Goal: Task Accomplishment & Management: Use online tool/utility

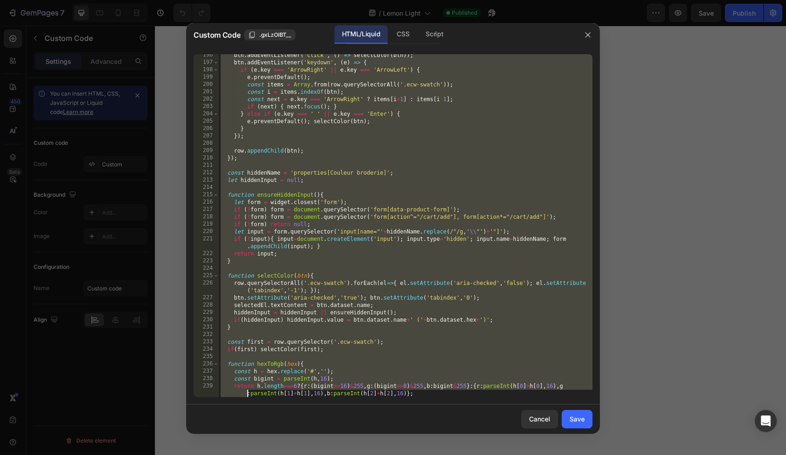
scroll to position [1467, 0]
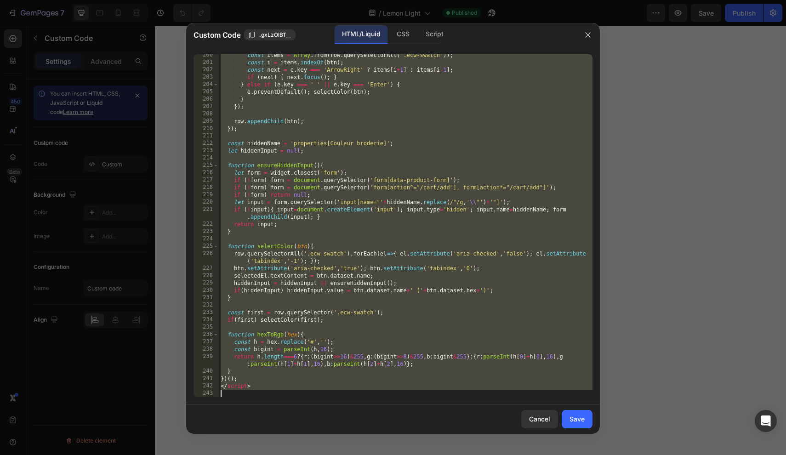
drag, startPoint x: 219, startPoint y: 58, endPoint x: 235, endPoint y: 436, distance: 378.4
click at [235, 424] on div "Custom Code .gxLzOlBT__ HTML/Liquid CSS Script <div class="embroidery-color-wid…" at bounding box center [393, 227] width 786 height 455
type textarea "</script>"
click at [584, 28] on button "button" at bounding box center [588, 35] width 15 height 15
drag, startPoint x: 220, startPoint y: 59, endPoint x: 242, endPoint y: 455, distance: 396.6
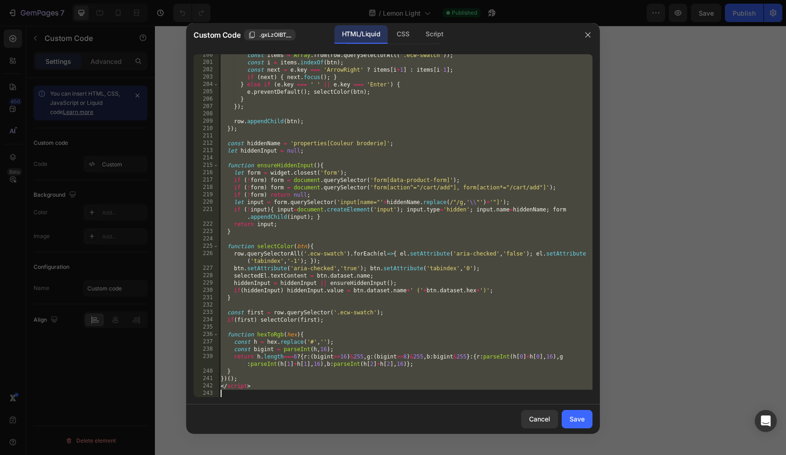
click at [242, 424] on div "Custom Code .gxLzOlBT__ HTML/Liquid CSS Script <div class="embroidery-color-wid…" at bounding box center [393, 227] width 786 height 455
type textarea "</script>"
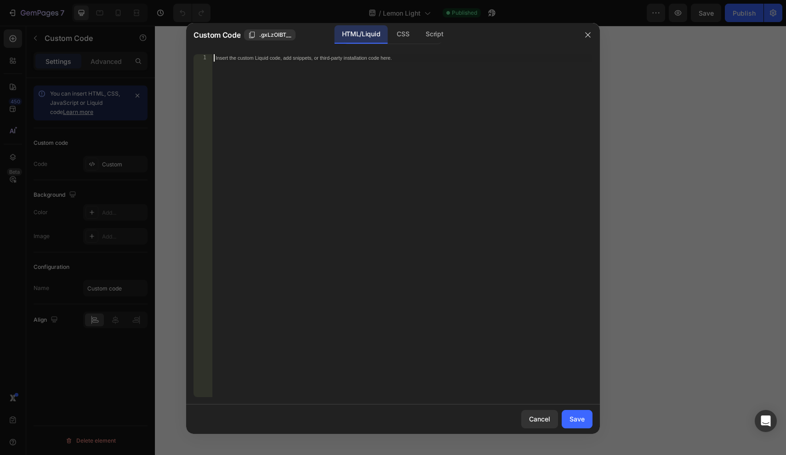
scroll to position [1519, 0]
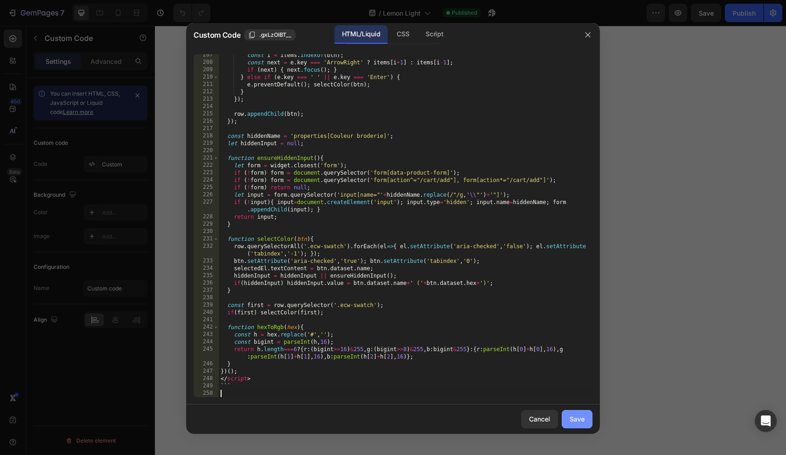
click at [578, 424] on button "Save" at bounding box center [577, 419] width 31 height 18
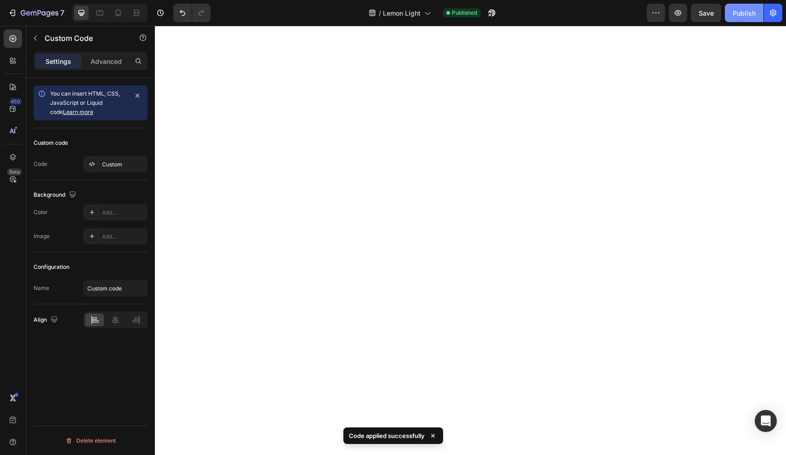
click at [674, 18] on button "Publish" at bounding box center [744, 13] width 39 height 18
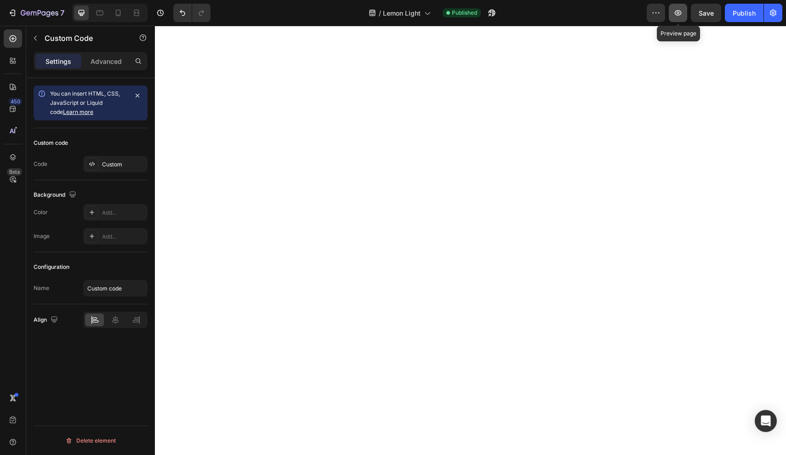
click at [674, 19] on button "button" at bounding box center [678, 13] width 18 height 18
click at [185, 18] on button "Undo/Redo" at bounding box center [182, 13] width 18 height 18
click at [674, 16] on div "Publish" at bounding box center [744, 13] width 23 height 10
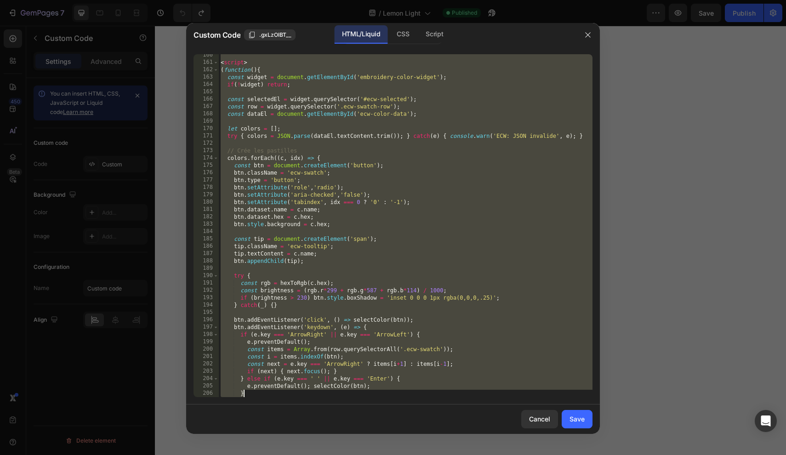
scroll to position [1467, 0]
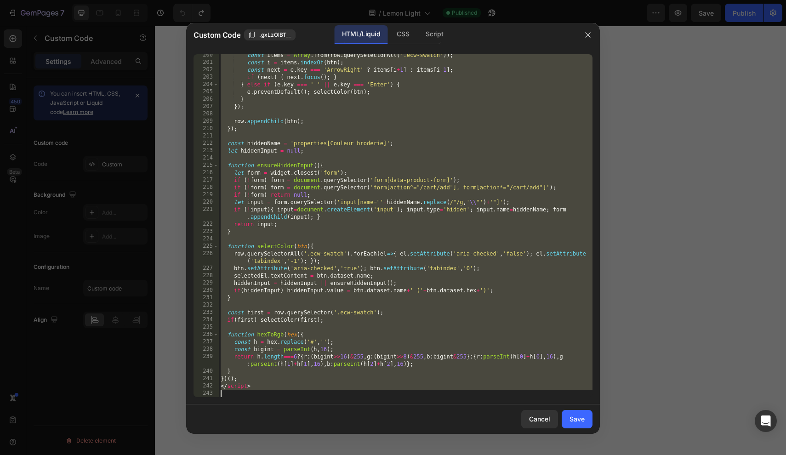
drag, startPoint x: 221, startPoint y: 60, endPoint x: 257, endPoint y: 455, distance: 396.7
click at [257, 424] on div "Custom Code .gxLzOlBT__ HTML/Liquid CSS Script <div class="embroidery-color-wid…" at bounding box center [393, 227] width 786 height 455
type textarea "</script>"
click at [591, 40] on button "button" at bounding box center [588, 35] width 15 height 15
drag, startPoint x: 222, startPoint y: 55, endPoint x: 224, endPoint y: 442, distance: 386.8
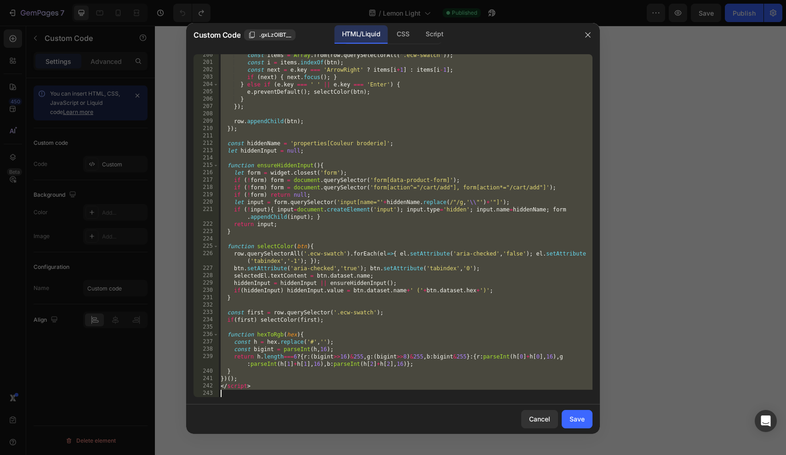
click at [224, 424] on div "Custom Code .gxLzOlBT__ HTML/Liquid CSS Script <div class="embroidery-color-wid…" at bounding box center [393, 227] width 786 height 455
type textarea "</script>"
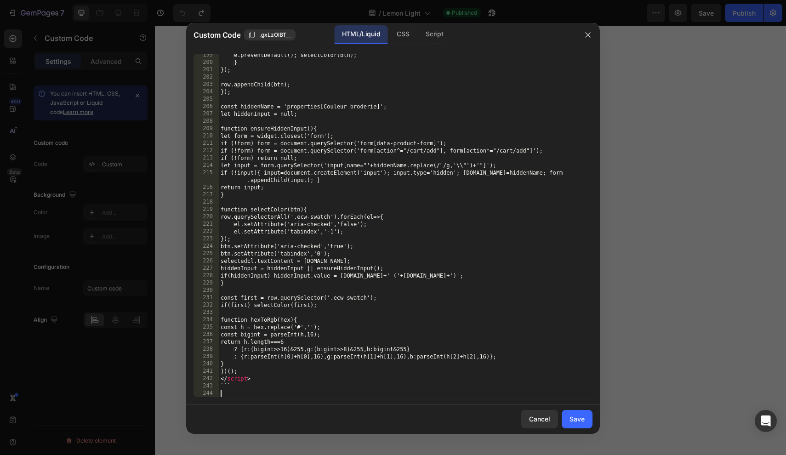
scroll to position [1460, 0]
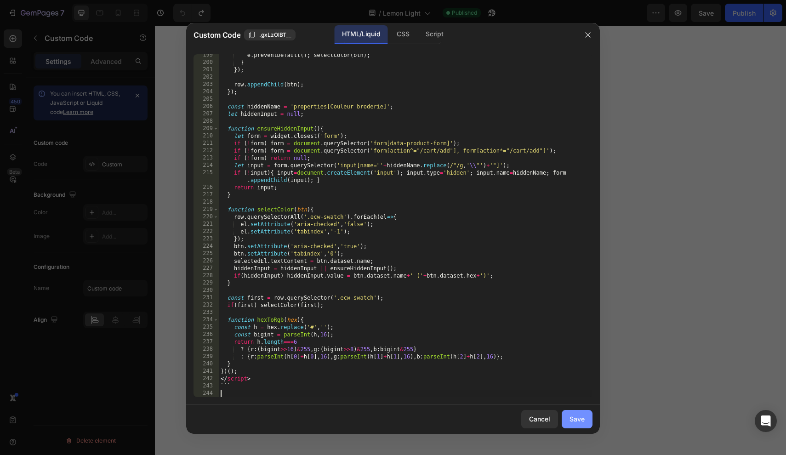
click at [576, 419] on div "Save" at bounding box center [577, 419] width 15 height 10
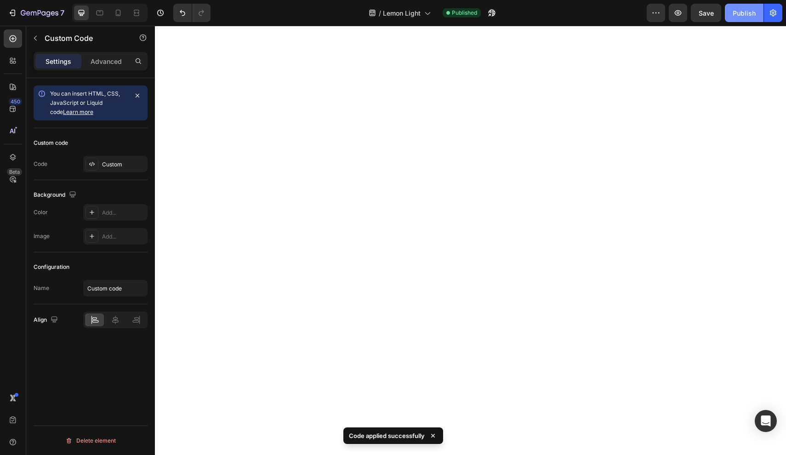
click at [674, 19] on button "Publish" at bounding box center [744, 13] width 39 height 18
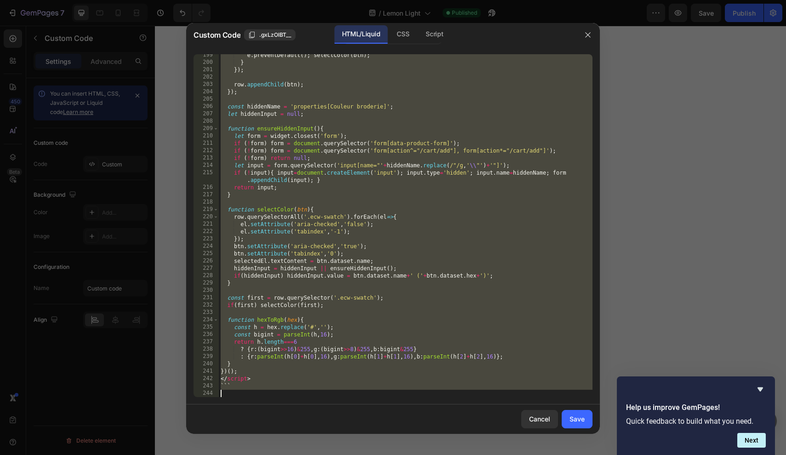
drag, startPoint x: 220, startPoint y: 57, endPoint x: 220, endPoint y: 455, distance: 398.3
click at [220, 424] on div "Custom Code .gxLzOlBT__ HTML/Liquid CSS Script ```html 199 200 201 202 203 204 …" at bounding box center [393, 227] width 786 height 455
type textarea "```"
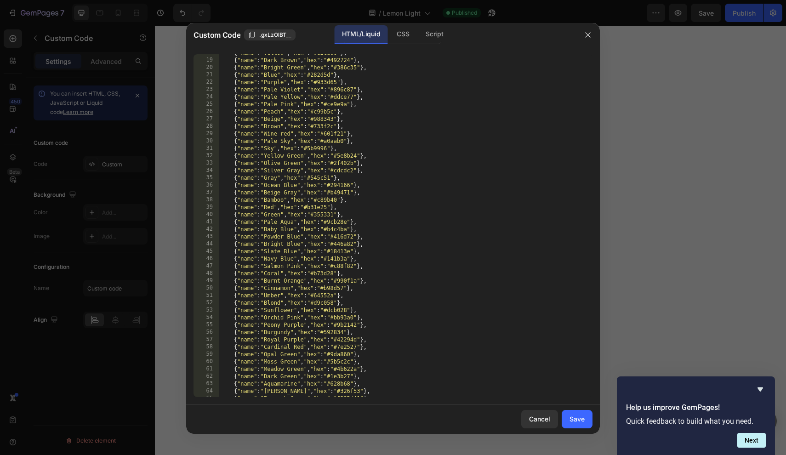
scroll to position [0, 0]
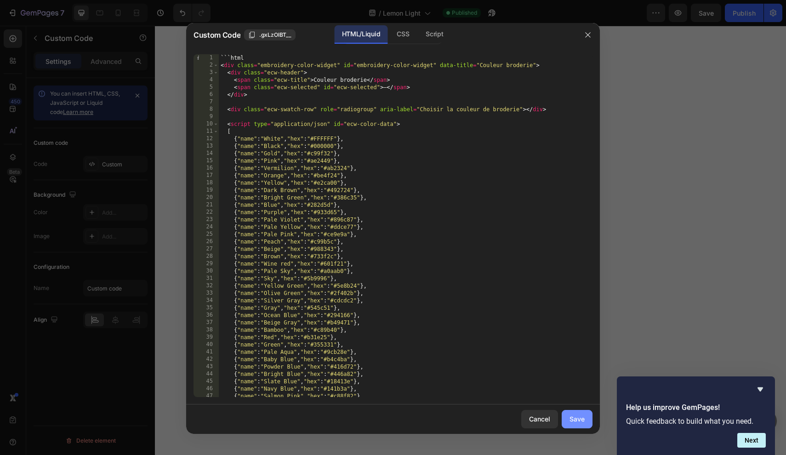
click at [576, 420] on div "Save" at bounding box center [577, 419] width 15 height 10
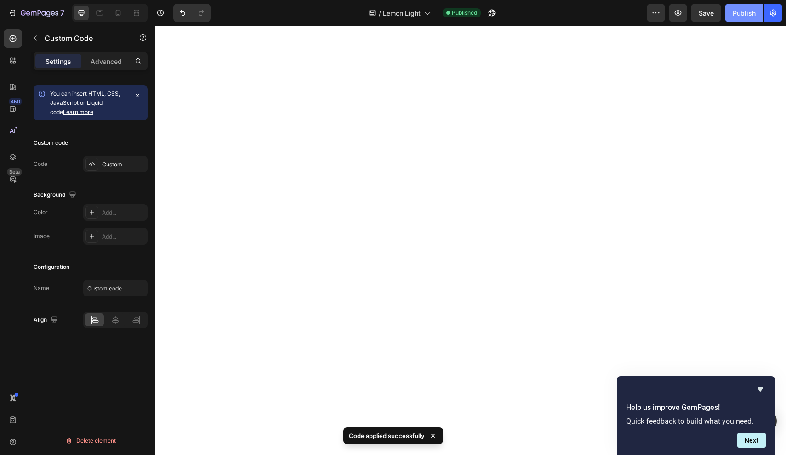
click at [674, 16] on div "Publish" at bounding box center [744, 13] width 23 height 10
click at [620, 17] on div "/ Lemon Light Need republishing" at bounding box center [432, 13] width 429 height 18
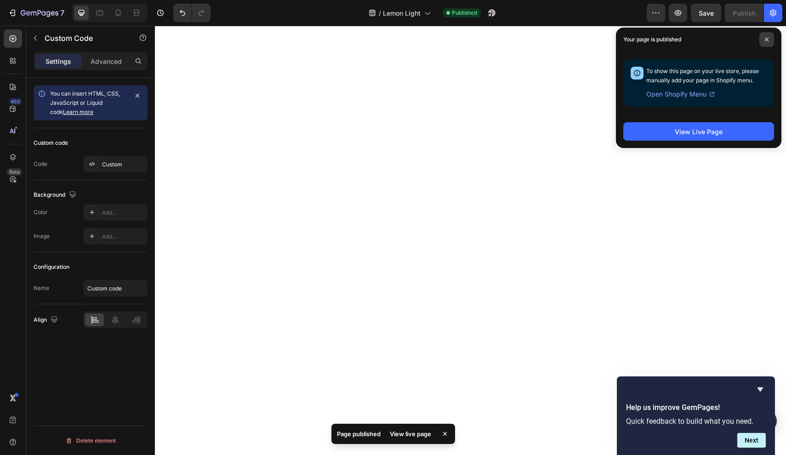
click at [674, 43] on span at bounding box center [767, 39] width 15 height 15
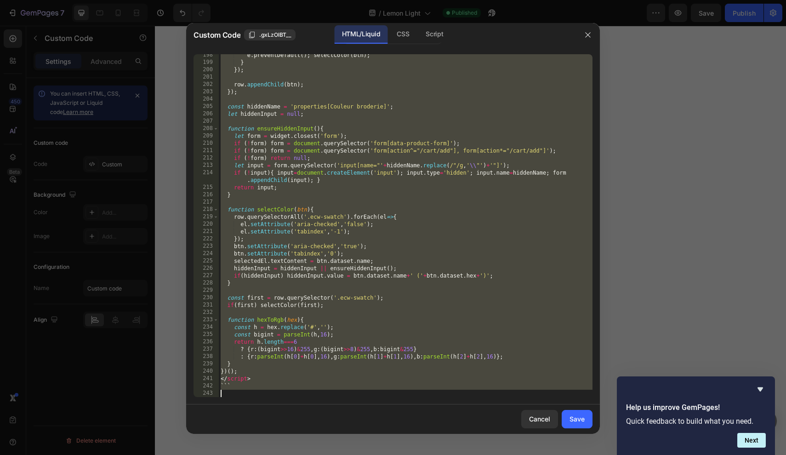
scroll to position [1452, 0]
drag, startPoint x: 220, startPoint y: 59, endPoint x: 219, endPoint y: 455, distance: 395.5
click at [219, 424] on div "Custom Code .gxLzOlBT__ HTML/Liquid CSS Script ```html 198 199 200 201 202 203 …" at bounding box center [393, 227] width 786 height 455
type textarea "```"
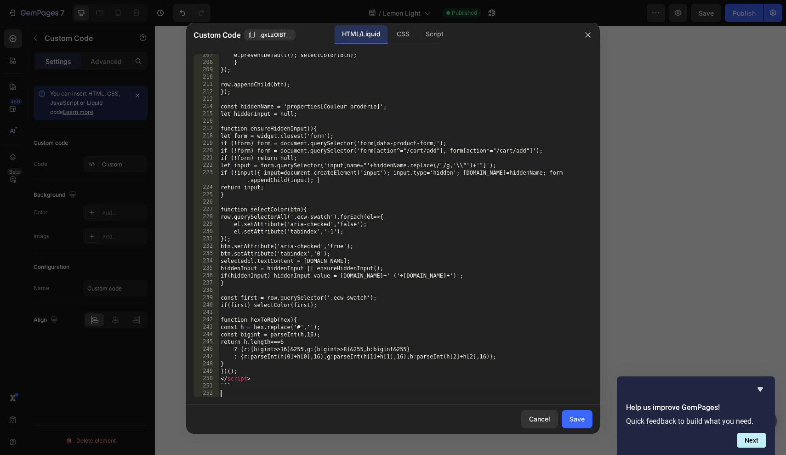
scroll to position [1519, 0]
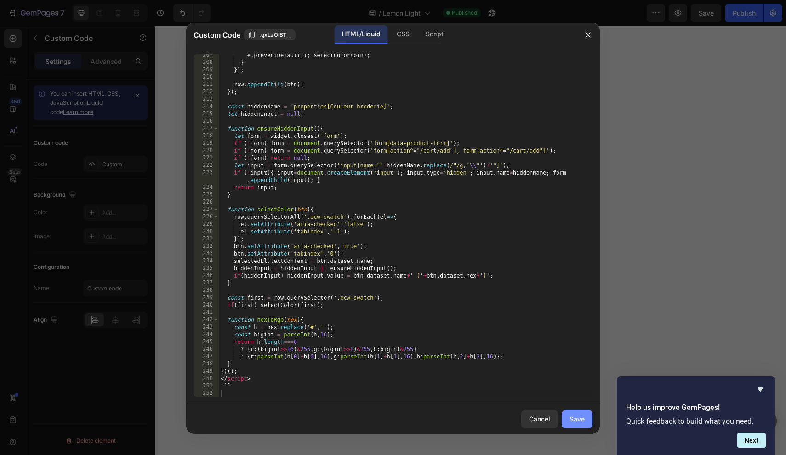
click at [586, 420] on button "Save" at bounding box center [577, 419] width 31 height 18
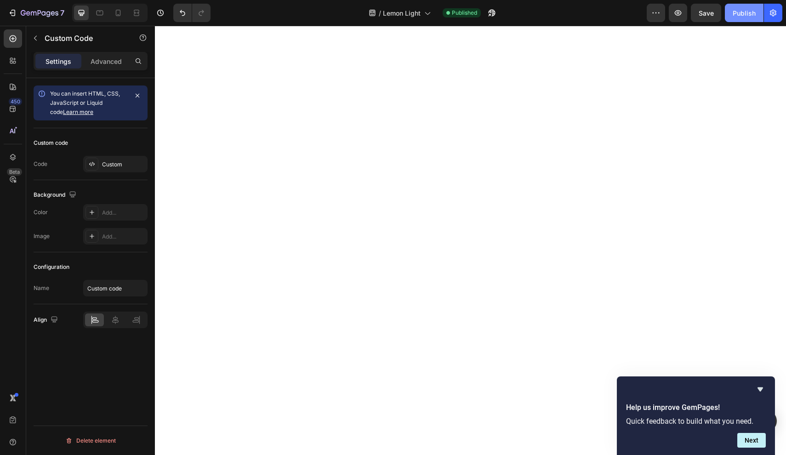
click at [674, 9] on div "Publish" at bounding box center [744, 13] width 23 height 10
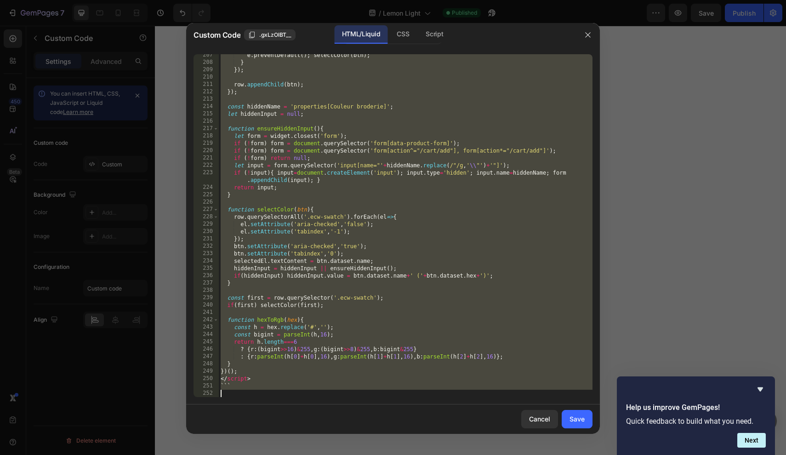
drag, startPoint x: 221, startPoint y: 57, endPoint x: 224, endPoint y: 455, distance: 398.3
click at [224, 424] on div "Custom Code .gxLzOlBT__ HTML/Liquid CSS Script ```html 207 208 209 210 211 212 …" at bounding box center [393, 227] width 786 height 455
type textarea "```"
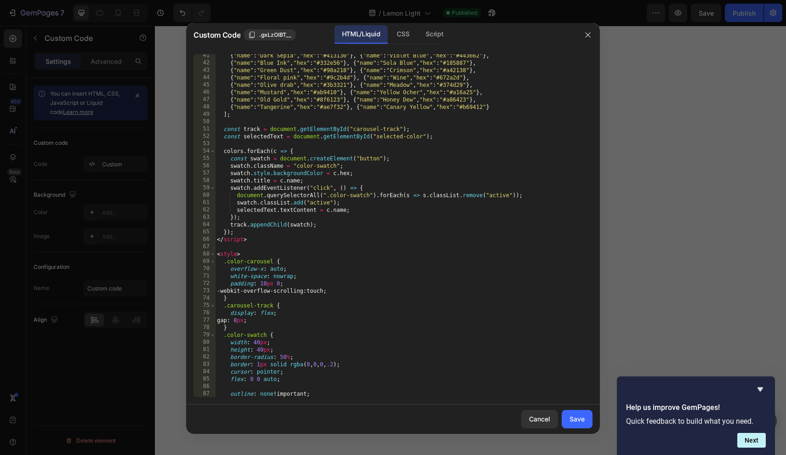
scroll to position [0, 0]
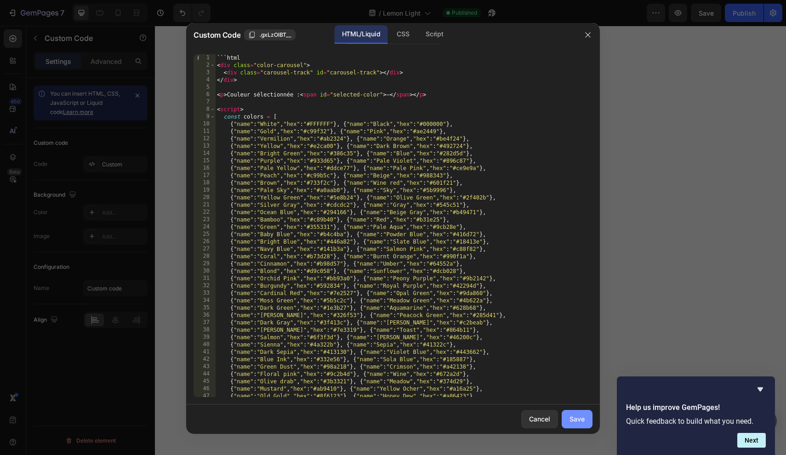
click at [572, 418] on div "Save" at bounding box center [577, 419] width 15 height 10
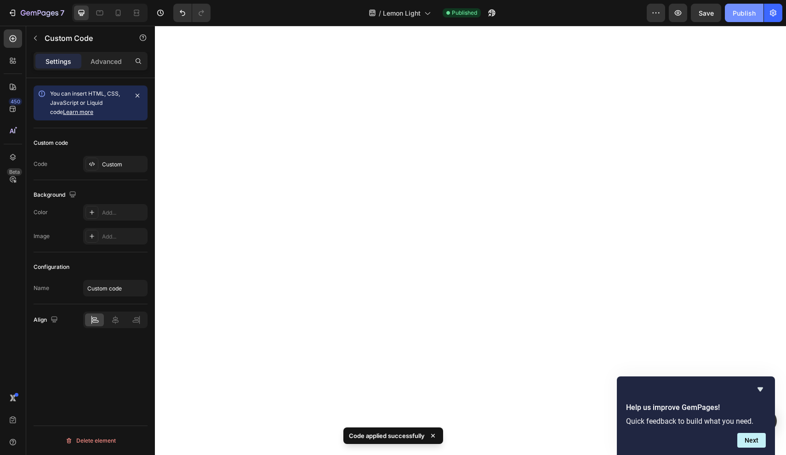
click at [674, 7] on button "Publish" at bounding box center [744, 13] width 39 height 18
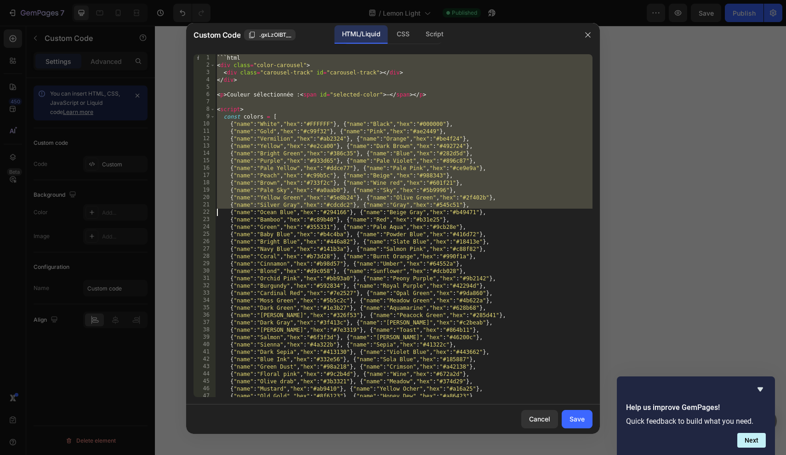
scroll to position [363, 0]
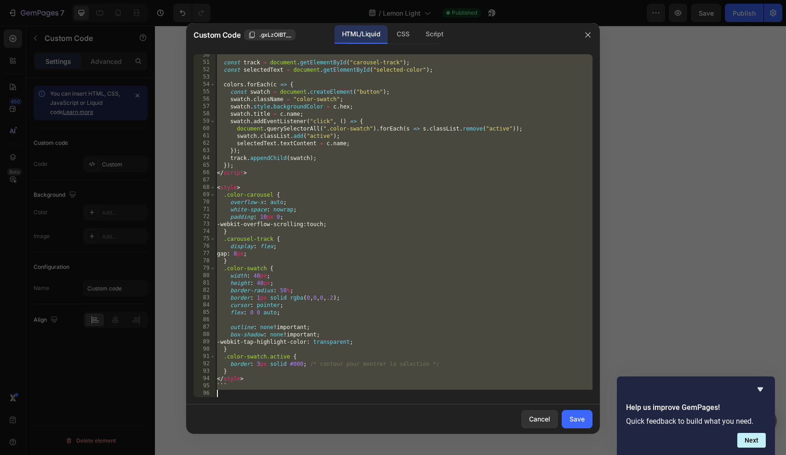
drag, startPoint x: 217, startPoint y: 61, endPoint x: 218, endPoint y: 455, distance: 393.7
click at [218, 424] on div "Custom Code .gxLzOlBT__ HTML/Liquid CSS Script ```html 50 51 52 53 54 55 56 57 …" at bounding box center [393, 227] width 786 height 455
type textarea "```"
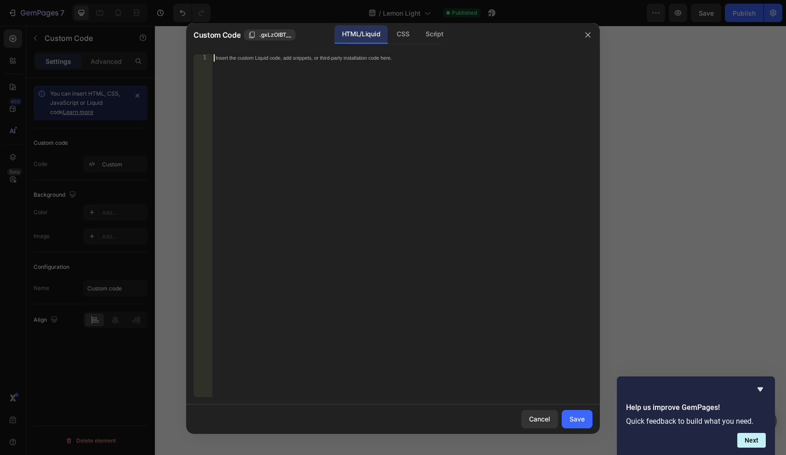
scroll to position [547, 0]
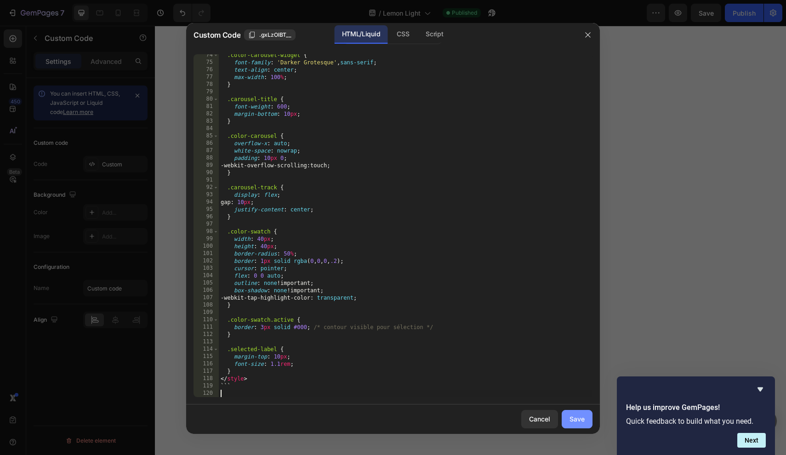
click at [570, 418] on div "Save" at bounding box center [577, 419] width 15 height 10
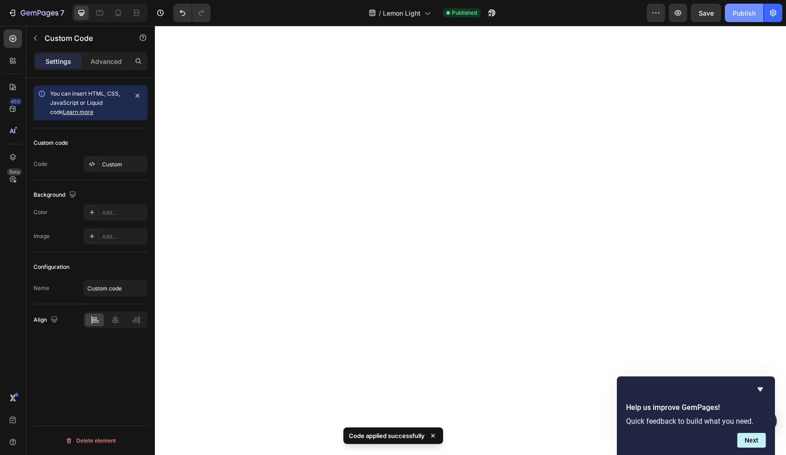
click at [674, 6] on button "Publish" at bounding box center [744, 13] width 39 height 18
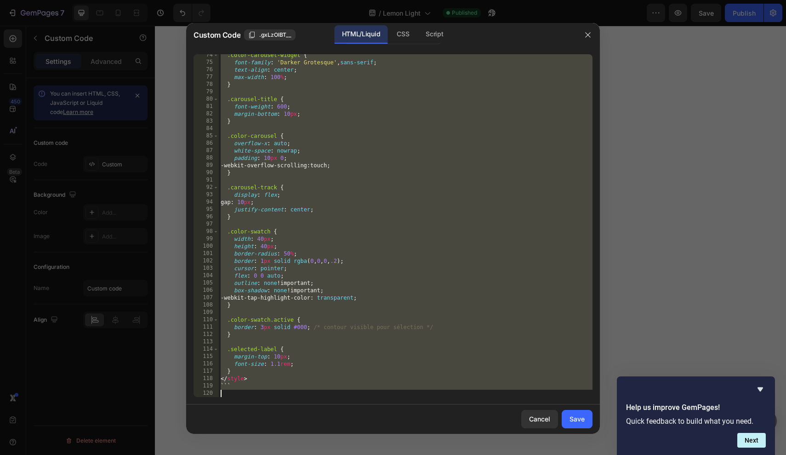
drag, startPoint x: 221, startPoint y: 60, endPoint x: 221, endPoint y: 455, distance: 394.6
click at [221, 424] on div "Custom Code .gxLzOlBT__ HTML/Liquid CSS Script ```html 74 75 76 77 78 79 80 81 …" at bounding box center [393, 227] width 786 height 455
type textarea "```"
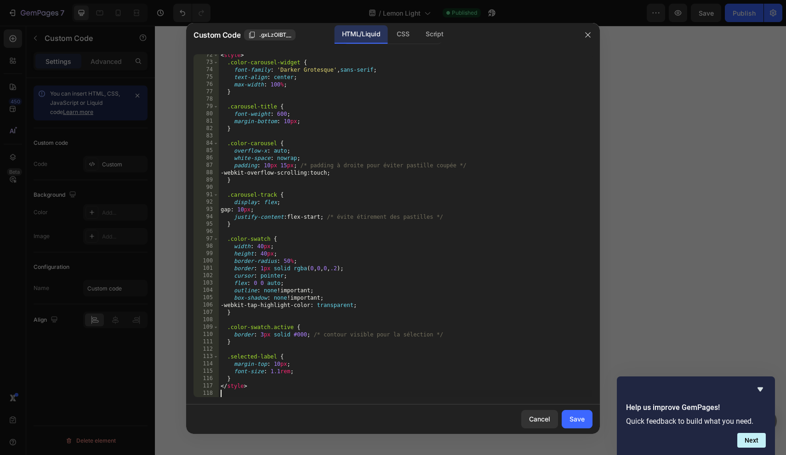
scroll to position [533, 0]
click at [576, 423] on div "Save" at bounding box center [577, 419] width 15 height 10
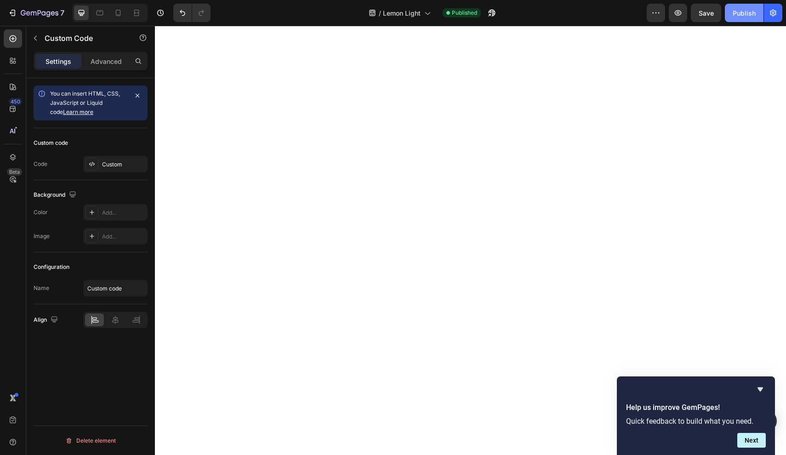
click at [674, 17] on div "Publish" at bounding box center [744, 13] width 23 height 10
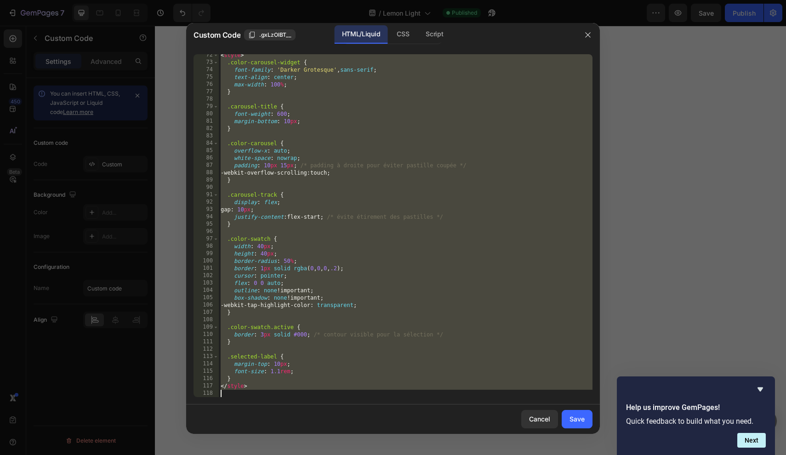
drag, startPoint x: 221, startPoint y: 57, endPoint x: 224, endPoint y: 455, distance: 397.4
click at [224, 424] on div "Custom Code .gxLzOlBT__ HTML/Liquid CSS Script <!-- Import police Darker Grotes…" at bounding box center [393, 227] width 786 height 455
type textarea "</style>"
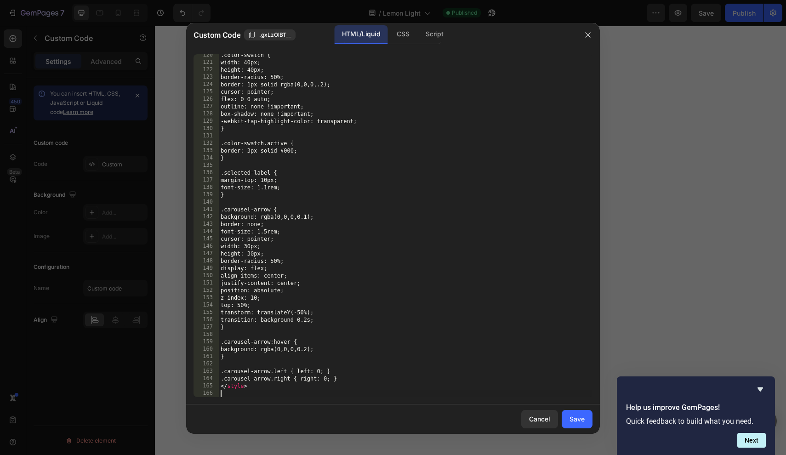
scroll to position [886, 0]
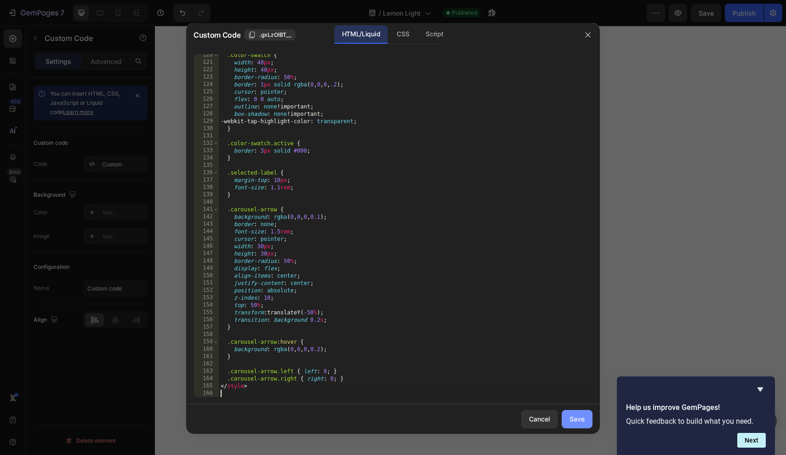
click at [575, 414] on button "Save" at bounding box center [577, 419] width 31 height 18
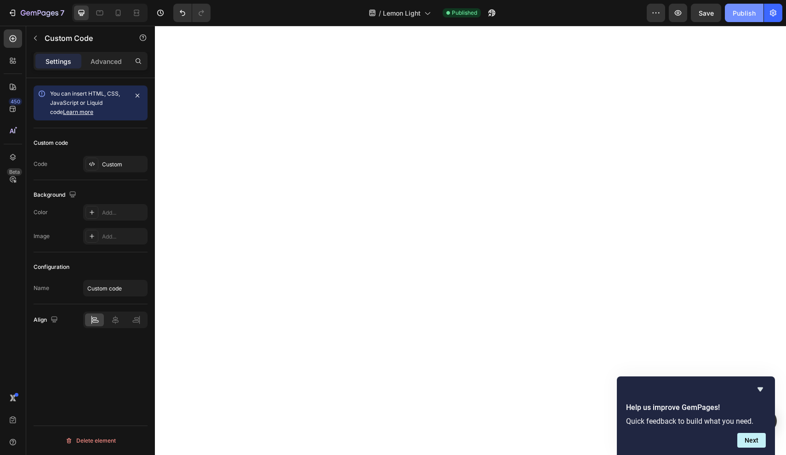
click at [674, 19] on button "Publish" at bounding box center [744, 13] width 39 height 18
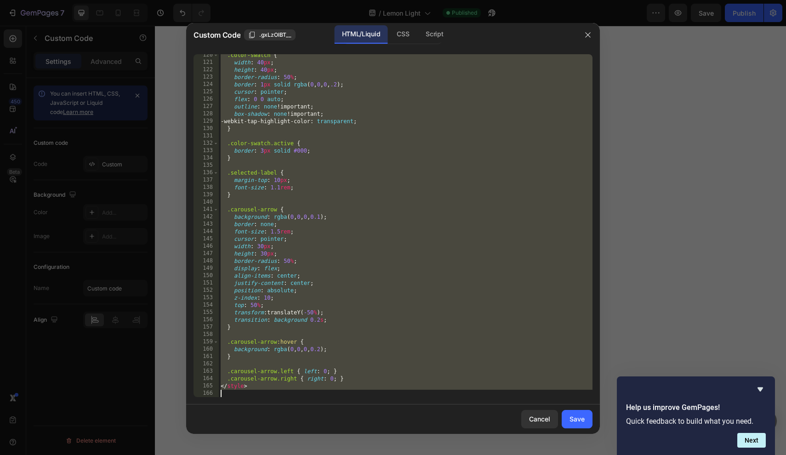
drag, startPoint x: 220, startPoint y: 57, endPoint x: 273, endPoint y: 455, distance: 400.8
click at [273, 424] on div "Custom Code .gxLzOlBT__ HTML/Liquid CSS Script <!-- Import police Darker Grotes…" at bounding box center [393, 227] width 786 height 455
type textarea "</style>"
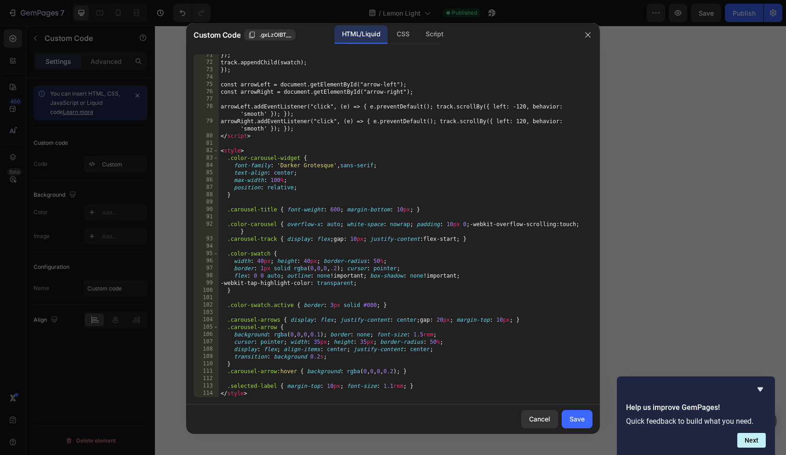
scroll to position [525, 0]
click at [585, 420] on button "Save" at bounding box center [577, 419] width 31 height 18
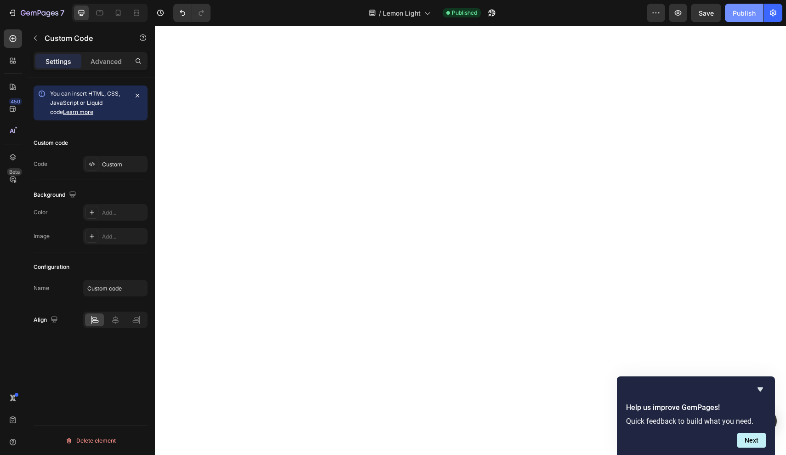
click at [674, 16] on div "Publish" at bounding box center [744, 13] width 23 height 10
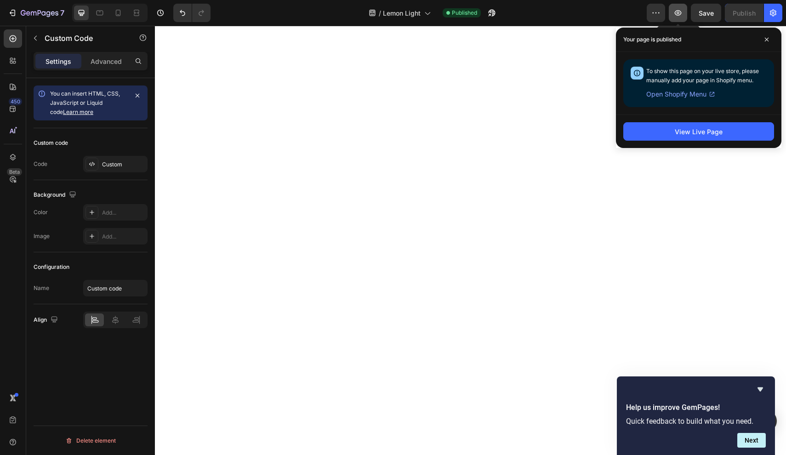
click at [674, 20] on button "button" at bounding box center [678, 13] width 18 height 18
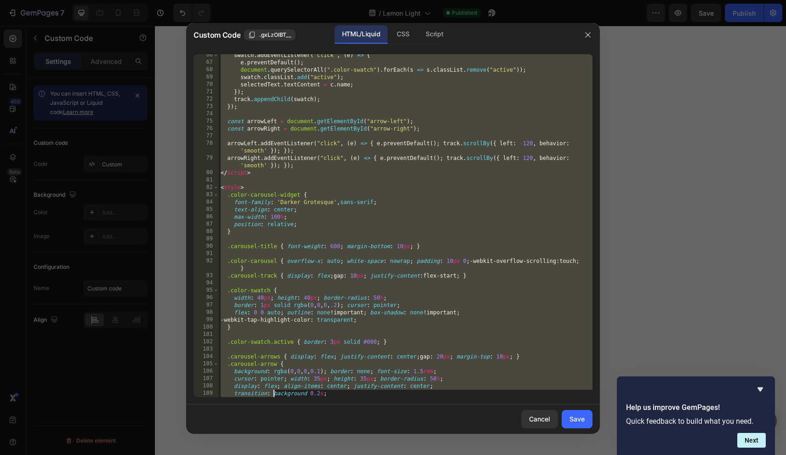
scroll to position [533, 0]
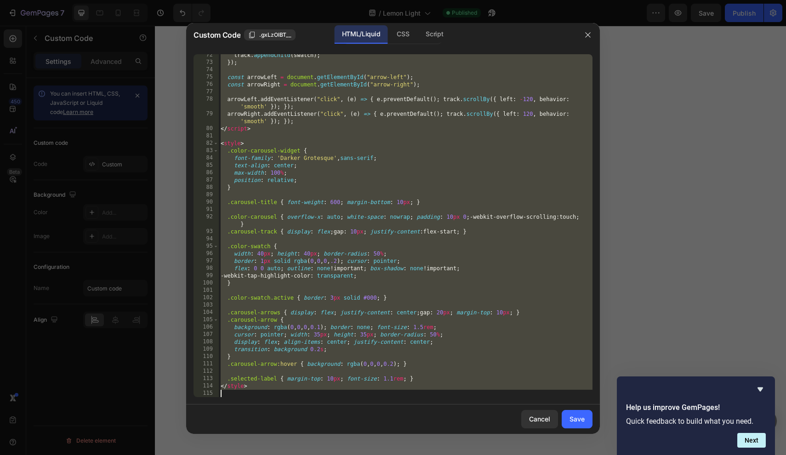
drag, startPoint x: 221, startPoint y: 57, endPoint x: 276, endPoint y: 455, distance: 401.7
click at [276, 424] on div "Custom Code .gxLzOlBT__ HTML/Liquid CSS Script <link href="[URL][DOMAIN_NAME]" …" at bounding box center [393, 227] width 786 height 455
type textarea "</style>"
click at [594, 36] on button "button" at bounding box center [588, 35] width 15 height 15
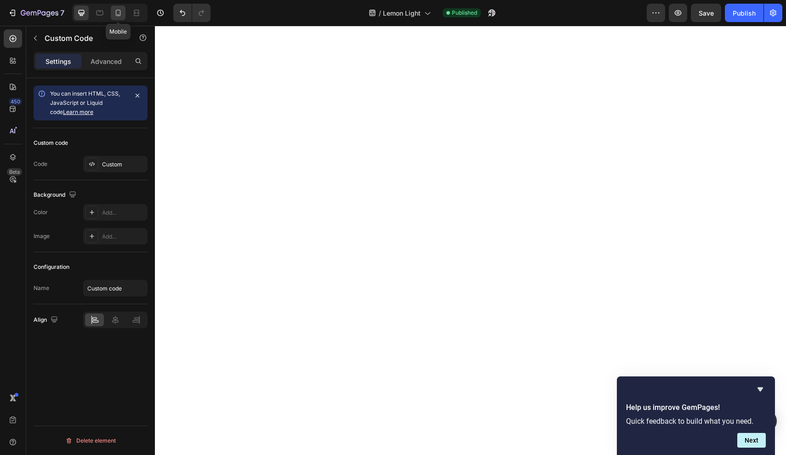
click at [120, 16] on icon at bounding box center [118, 12] width 9 height 9
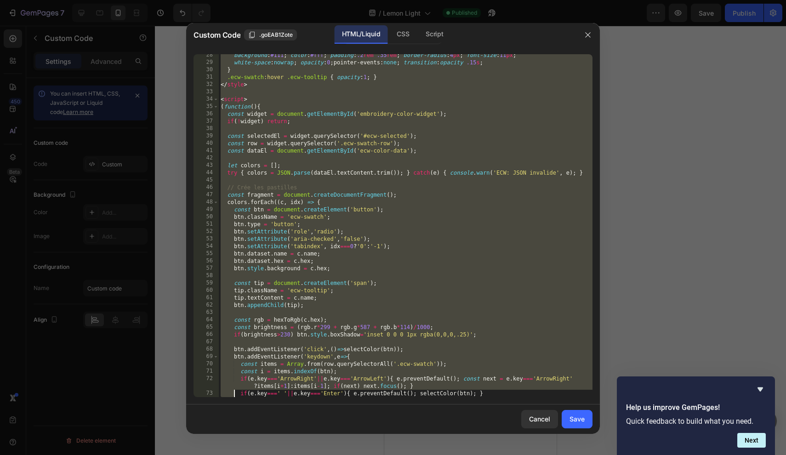
scroll to position [488, 0]
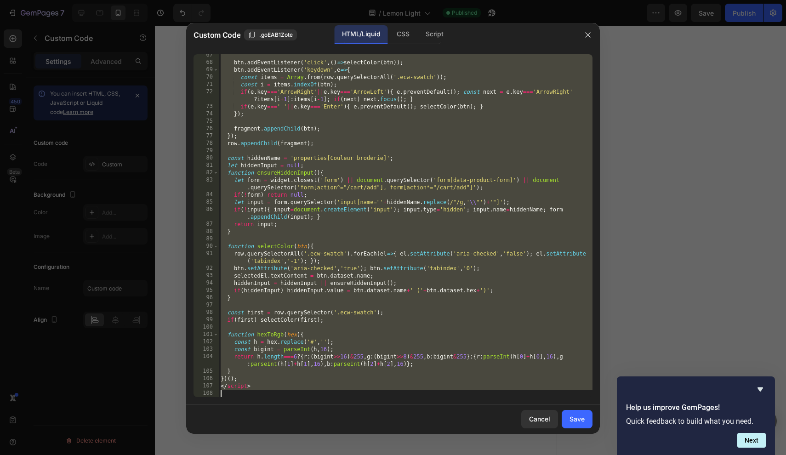
drag, startPoint x: 221, startPoint y: 58, endPoint x: 237, endPoint y: 455, distance: 397.2
click at [237, 424] on div "Custom Code .goEAB1Zote HTML/Liquid CSS Script <style> 67 68 69 70 71 72 73 74 …" at bounding box center [393, 227] width 786 height 455
type textarea "</script>"
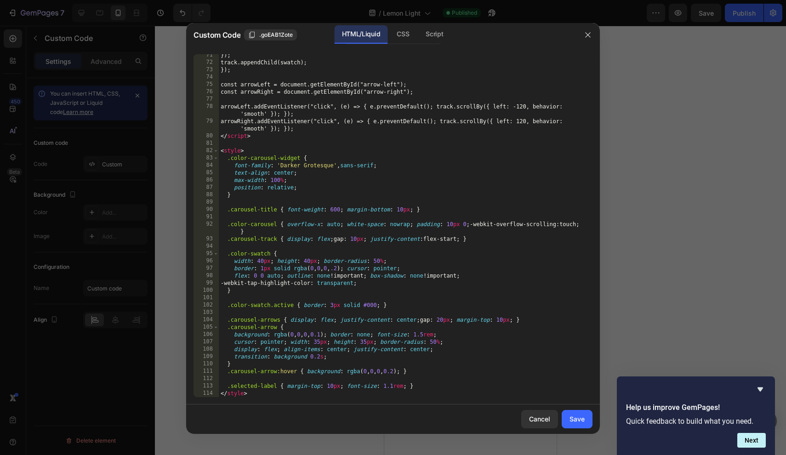
scroll to position [525, 0]
click at [580, 417] on div "Save" at bounding box center [577, 419] width 15 height 10
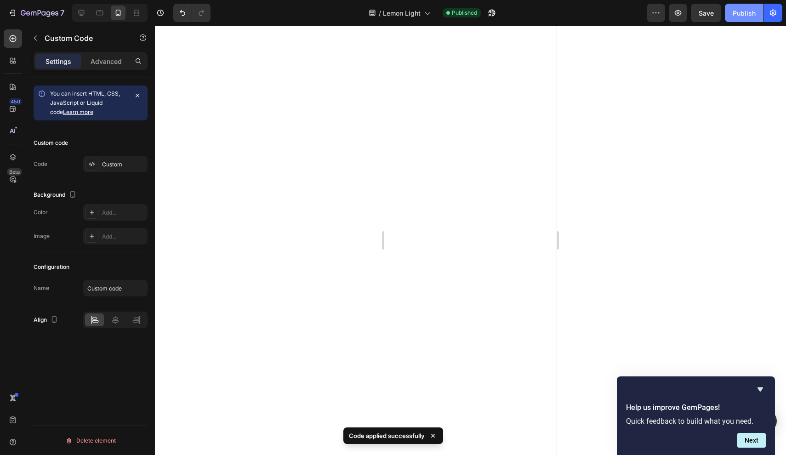
click at [674, 18] on button "Publish" at bounding box center [744, 13] width 39 height 18
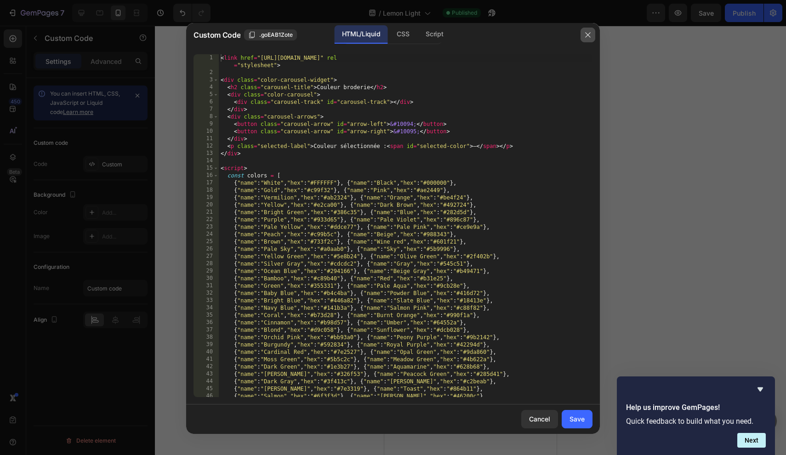
click at [589, 38] on icon "button" at bounding box center [588, 34] width 7 height 7
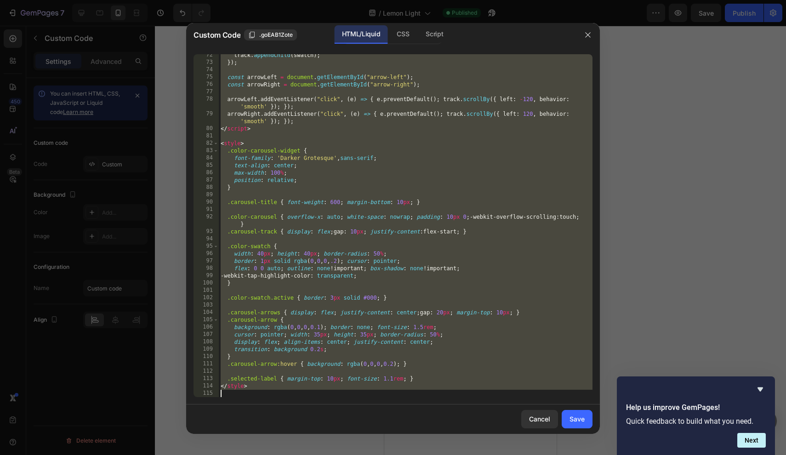
drag, startPoint x: 220, startPoint y: 57, endPoint x: 252, endPoint y: 455, distance: 399.5
click at [252, 424] on div "Custom Code .goEAB1Zote HTML/Liquid CSS Script <link href="[URL][DOMAIN_NAME]" …" at bounding box center [393, 227] width 786 height 455
type textarea "</style>"
paste textarea
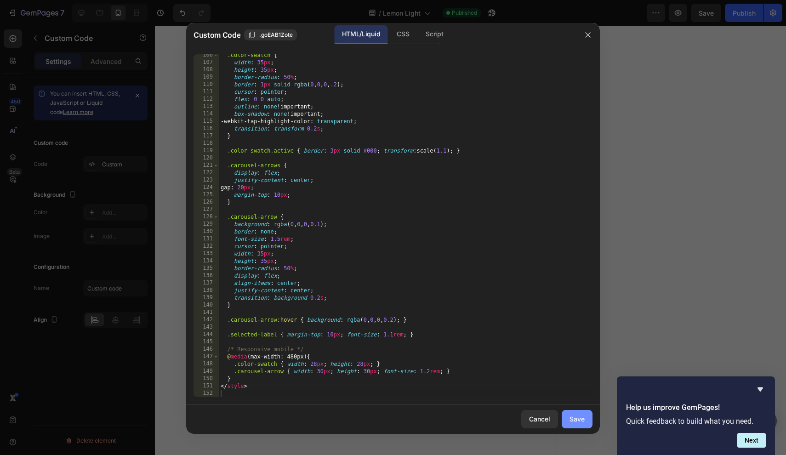
click at [571, 422] on div "Save" at bounding box center [577, 419] width 15 height 10
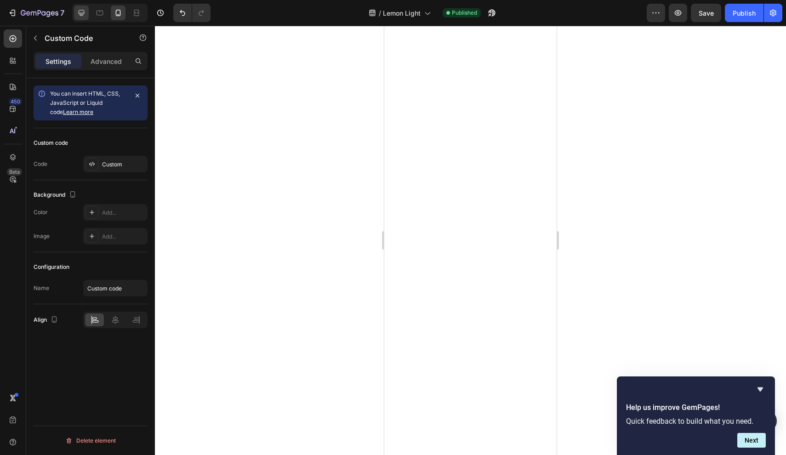
click at [88, 14] on div at bounding box center [81, 13] width 15 height 15
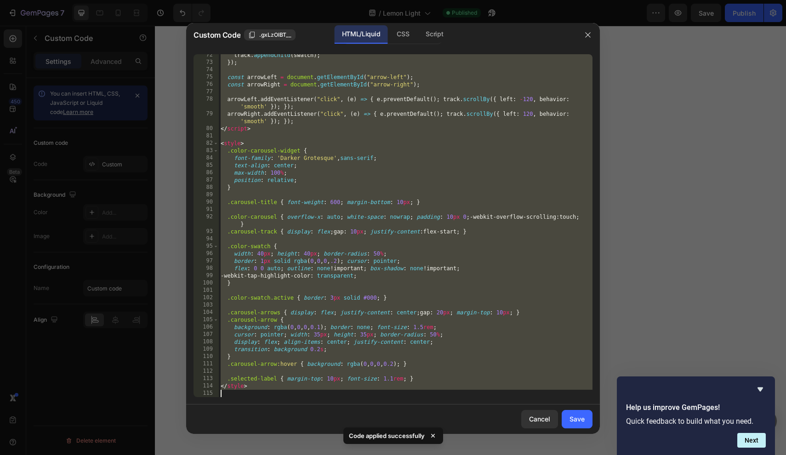
drag, startPoint x: 221, startPoint y: 57, endPoint x: 221, endPoint y: 455, distance: 398.3
click at [221, 424] on div "Custom Code .gxLzOlBT__ HTML/Liquid CSS Script <link href="[URL][DOMAIN_NAME]" …" at bounding box center [393, 227] width 786 height 455
type textarea "</style>"
paste textarea
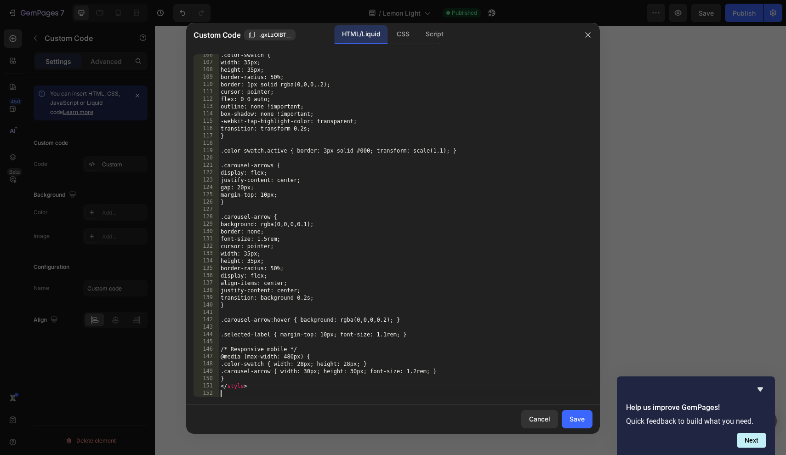
scroll to position [783, 0]
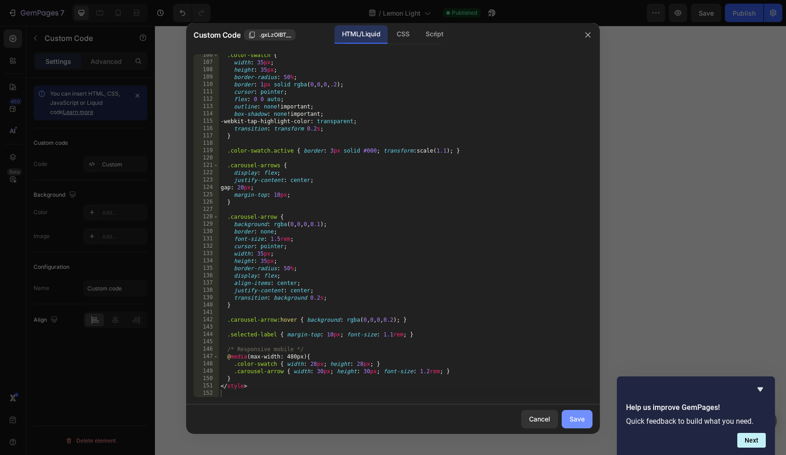
click at [579, 424] on button "Save" at bounding box center [577, 419] width 31 height 18
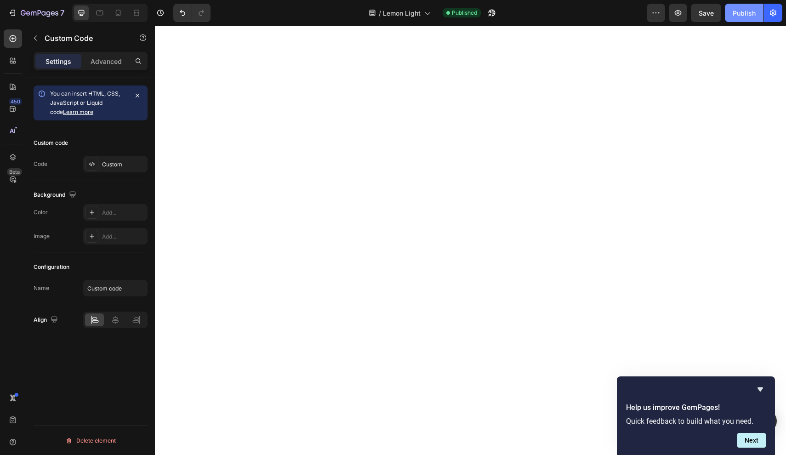
click at [674, 9] on div "Publish" at bounding box center [744, 13] width 23 height 10
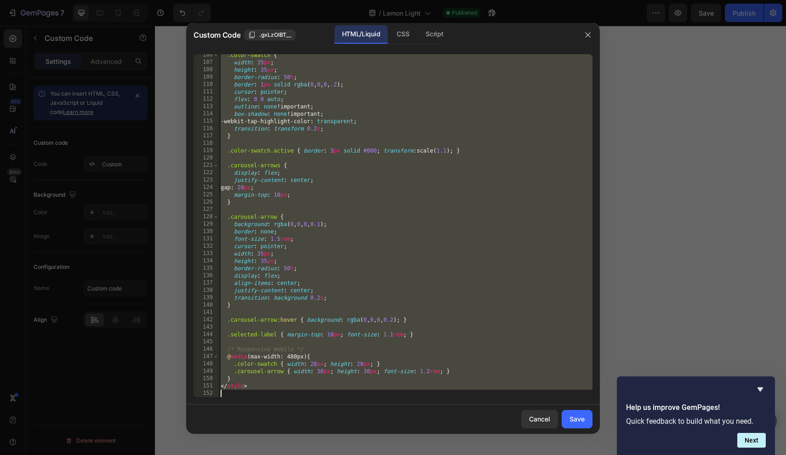
drag, startPoint x: 221, startPoint y: 58, endPoint x: 222, endPoint y: 455, distance: 396.4
click at [222, 424] on div "Custom Code .gxLzOlBT__ HTML/Liquid CSS Script <link href="[URL][DOMAIN_NAME]" …" at bounding box center [393, 227] width 786 height 455
type textarea "</style>"
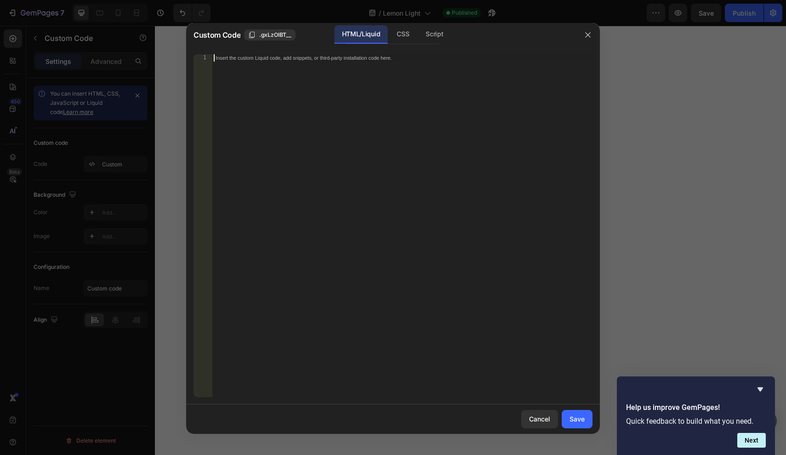
scroll to position [481, 0]
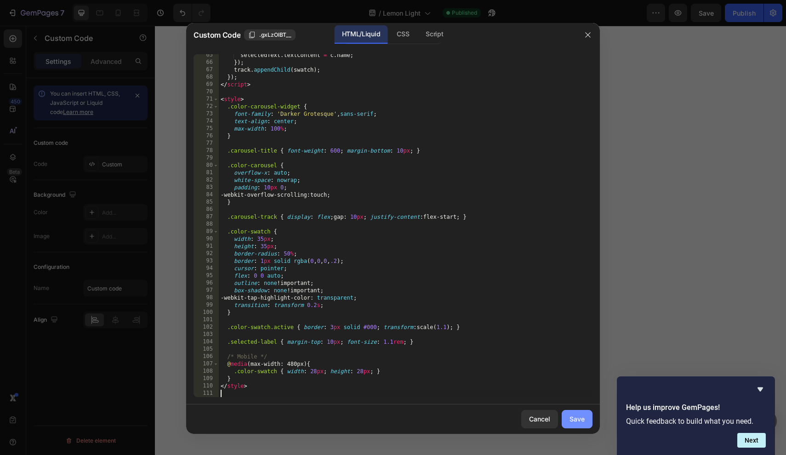
click at [579, 423] on div "Save" at bounding box center [577, 419] width 15 height 10
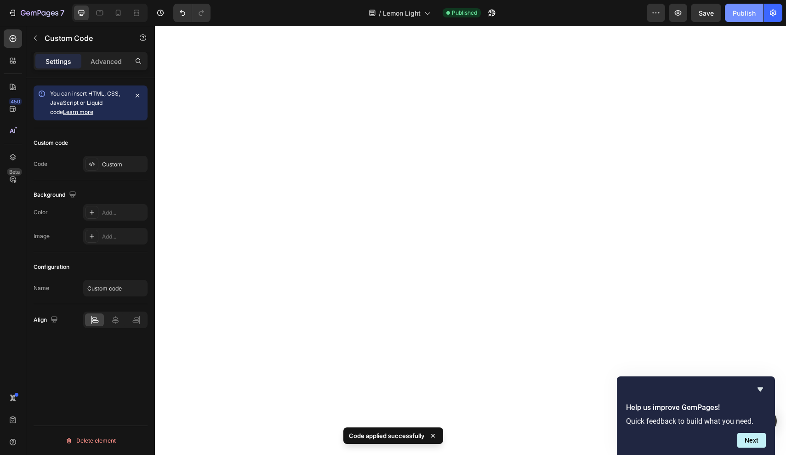
click at [674, 12] on div "Publish" at bounding box center [744, 13] width 23 height 10
click at [103, 69] on div "Settings Advanced" at bounding box center [91, 61] width 114 height 18
click at [103, 66] on p "Advanced" at bounding box center [106, 62] width 31 height 10
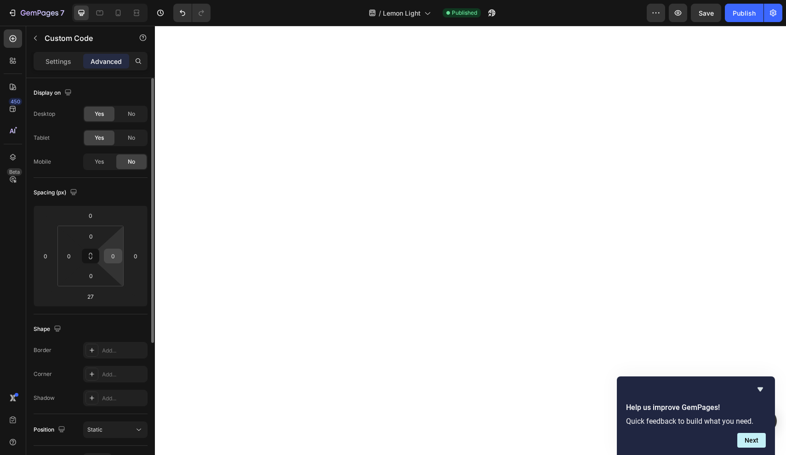
click at [118, 258] on input "0" at bounding box center [113, 256] width 14 height 14
type input "2"
type input "0"
click at [139, 258] on input "0" at bounding box center [136, 256] width 14 height 14
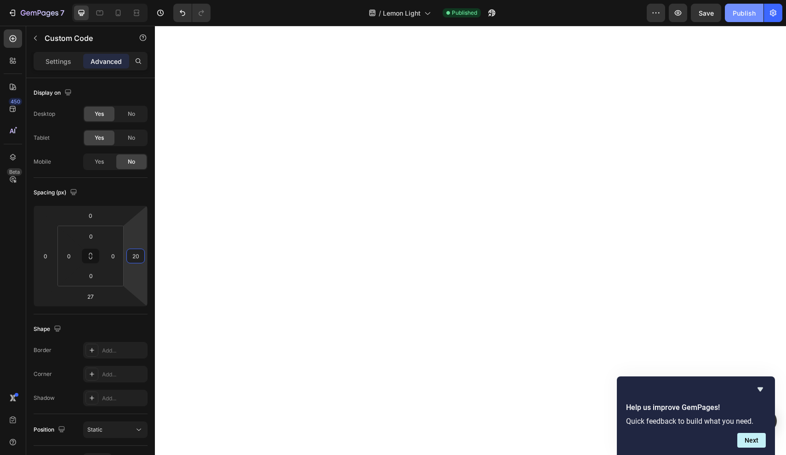
type input "20"
click at [674, 7] on button "Publish" at bounding box center [744, 13] width 39 height 18
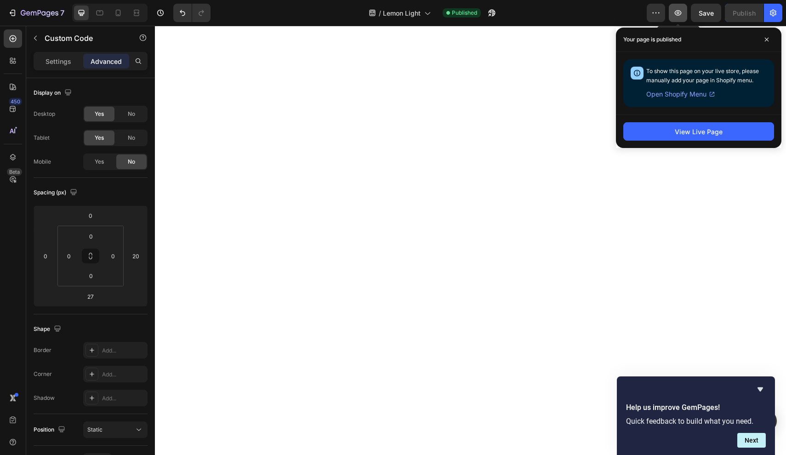
click at [674, 13] on icon "button" at bounding box center [678, 12] width 9 height 9
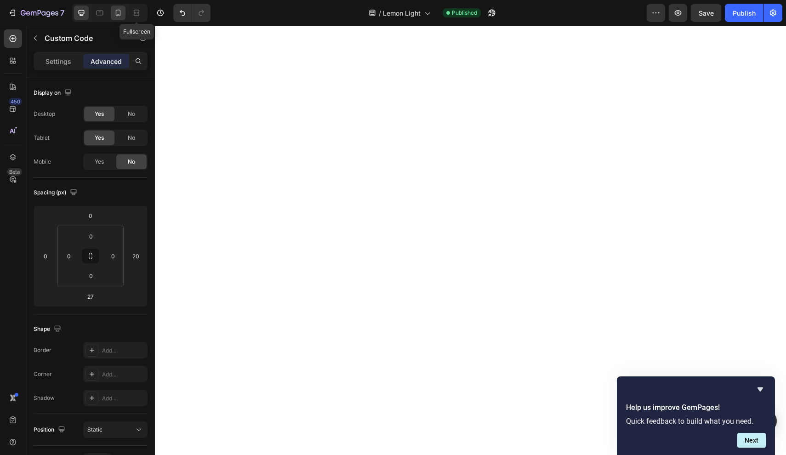
click at [121, 15] on icon at bounding box center [118, 12] width 9 height 9
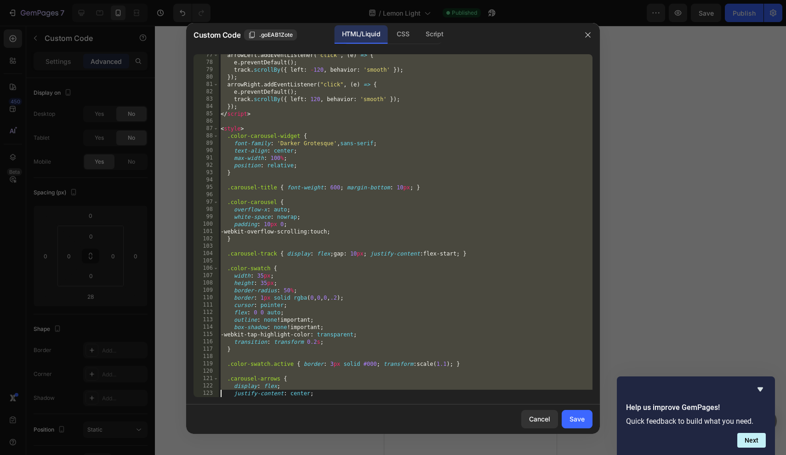
scroll to position [783, 0]
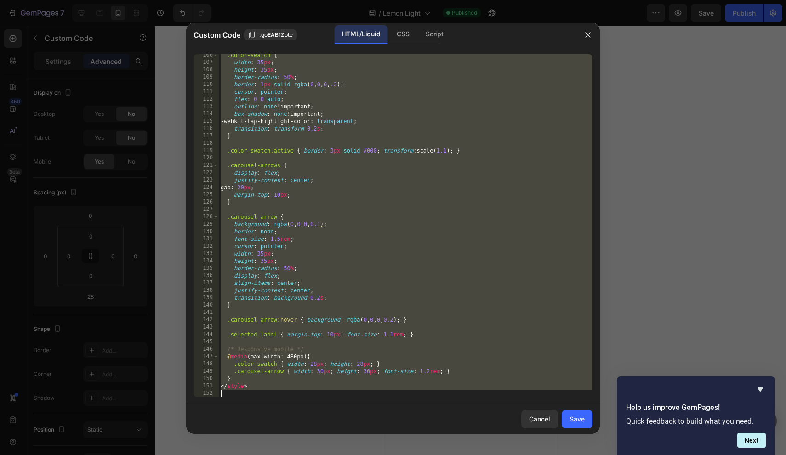
drag, startPoint x: 221, startPoint y: 58, endPoint x: 218, endPoint y: 455, distance: 396.4
click at [218, 424] on div "Custom Code .goEAB1Zote HTML/Liquid CSS Script <link href="[URL][DOMAIN_NAME]" …" at bounding box center [393, 227] width 786 height 455
type textarea "</style>"
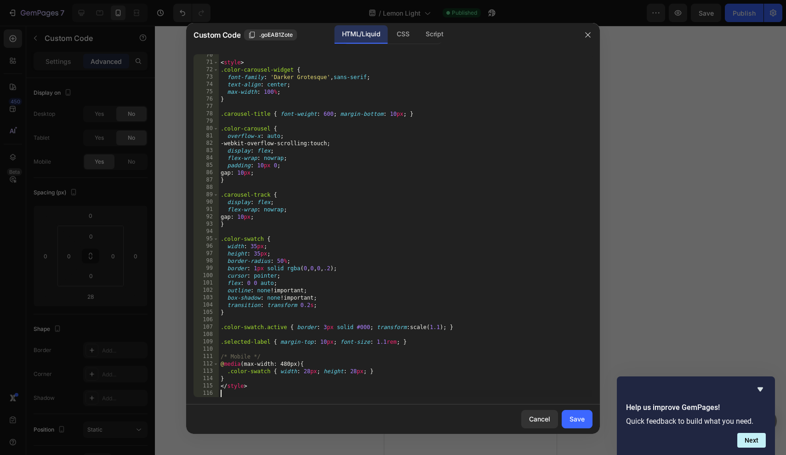
scroll to position [518, 0]
click at [584, 418] on div "Save" at bounding box center [577, 419] width 15 height 10
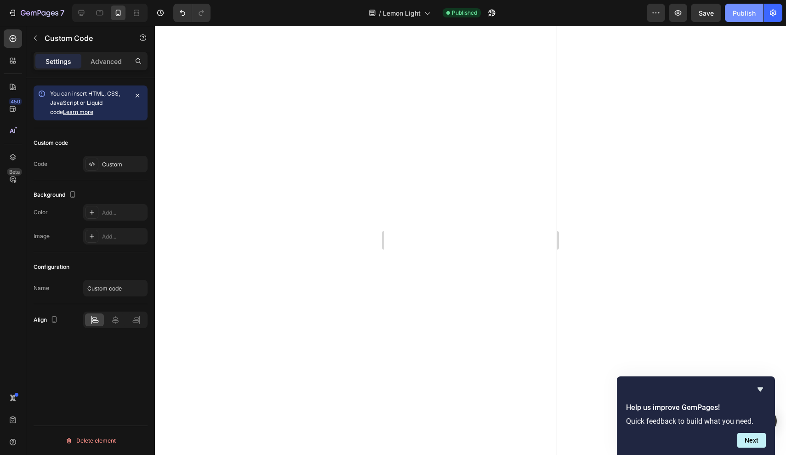
click at [674, 19] on button "Publish" at bounding box center [744, 13] width 39 height 18
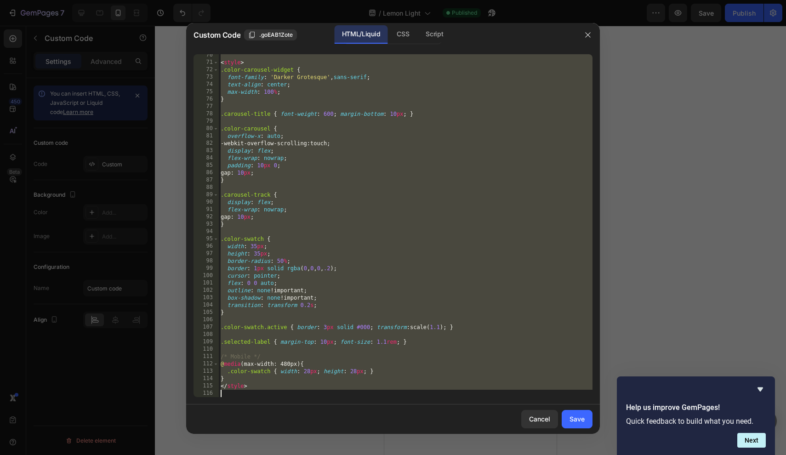
drag, startPoint x: 221, startPoint y: 61, endPoint x: 230, endPoint y: 454, distance: 393.3
click at [230, 424] on div "Custom Code .goEAB1Zote HTML/Liquid CSS Script <link href="[URL][DOMAIN_NAME]" …" at bounding box center [393, 227] width 786 height 455
type textarea "</style>"
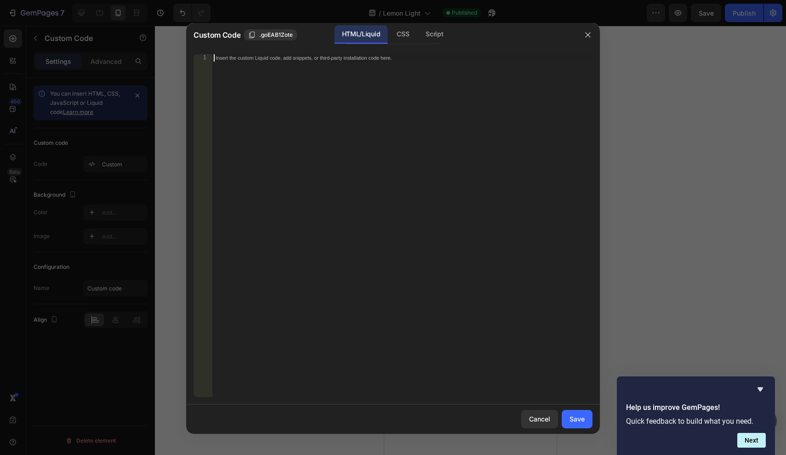
scroll to position [503, 0]
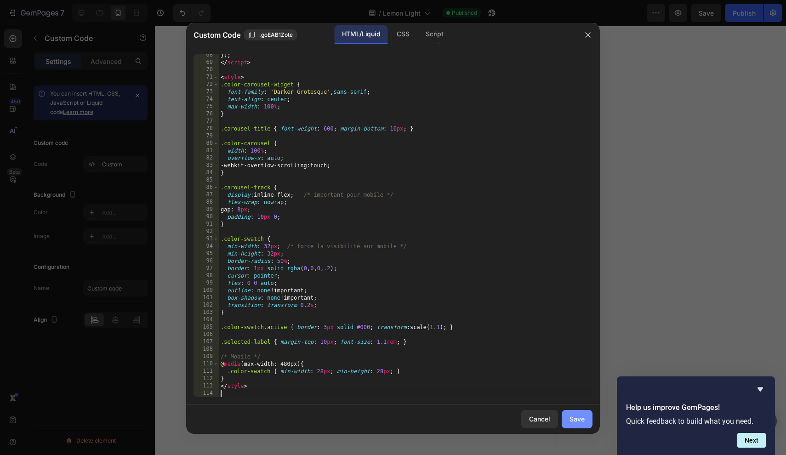
click at [577, 414] on div "Save" at bounding box center [577, 419] width 15 height 10
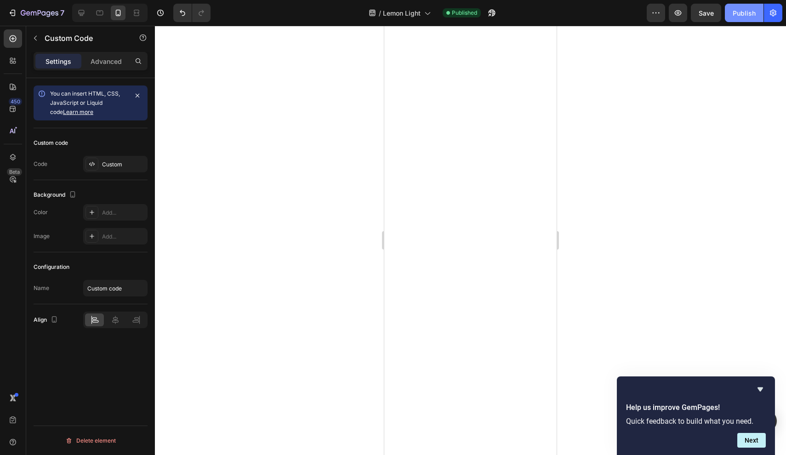
click at [674, 13] on div "Publish" at bounding box center [744, 13] width 23 height 10
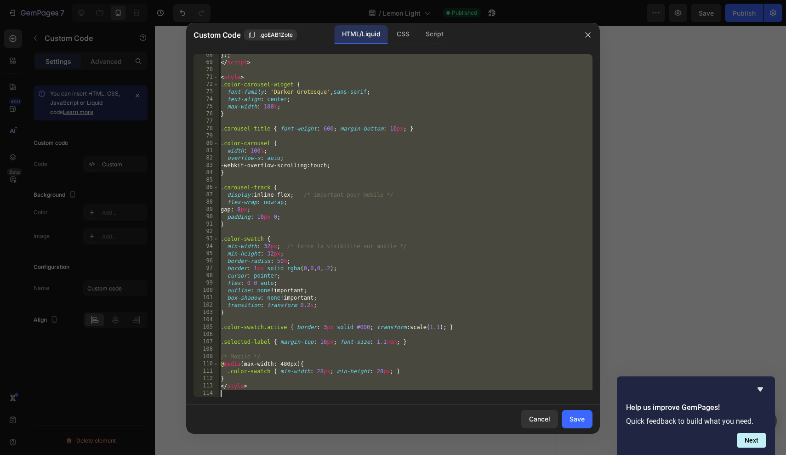
drag, startPoint x: 221, startPoint y: 58, endPoint x: 218, endPoint y: 455, distance: 396.9
click at [218, 424] on div "Custom Code .goEAB1Zote HTML/Liquid CSS Script <link href="[URL][DOMAIN_NAME]" …" at bounding box center [393, 227] width 786 height 455
type textarea "</style>"
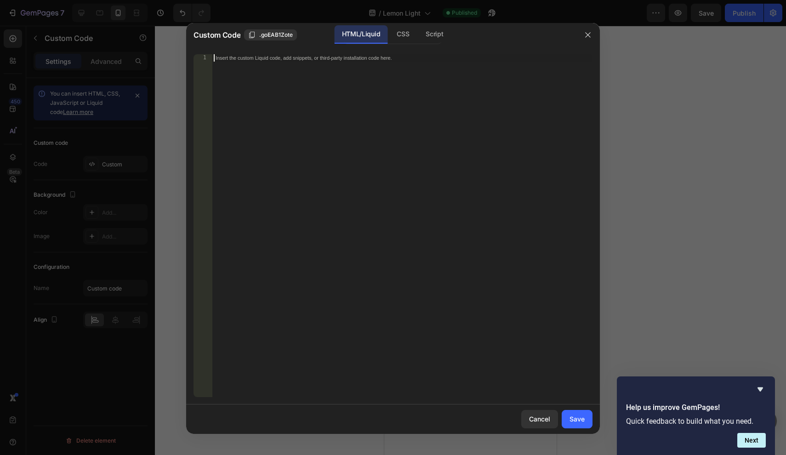
scroll to position [496, 0]
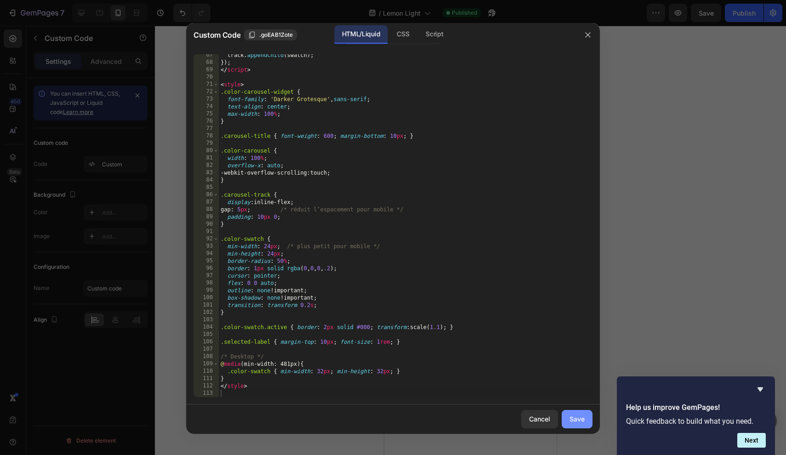
click at [580, 419] on div "Save" at bounding box center [577, 419] width 15 height 10
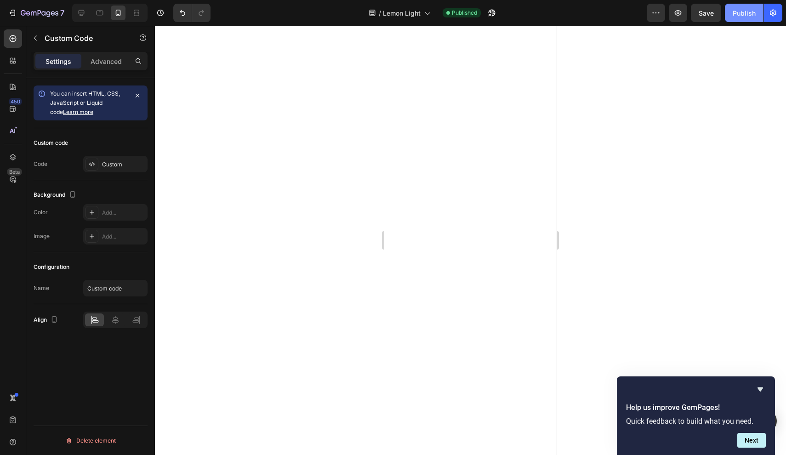
click at [674, 16] on div "Publish" at bounding box center [744, 13] width 23 height 10
